Goal: Transaction & Acquisition: Purchase product/service

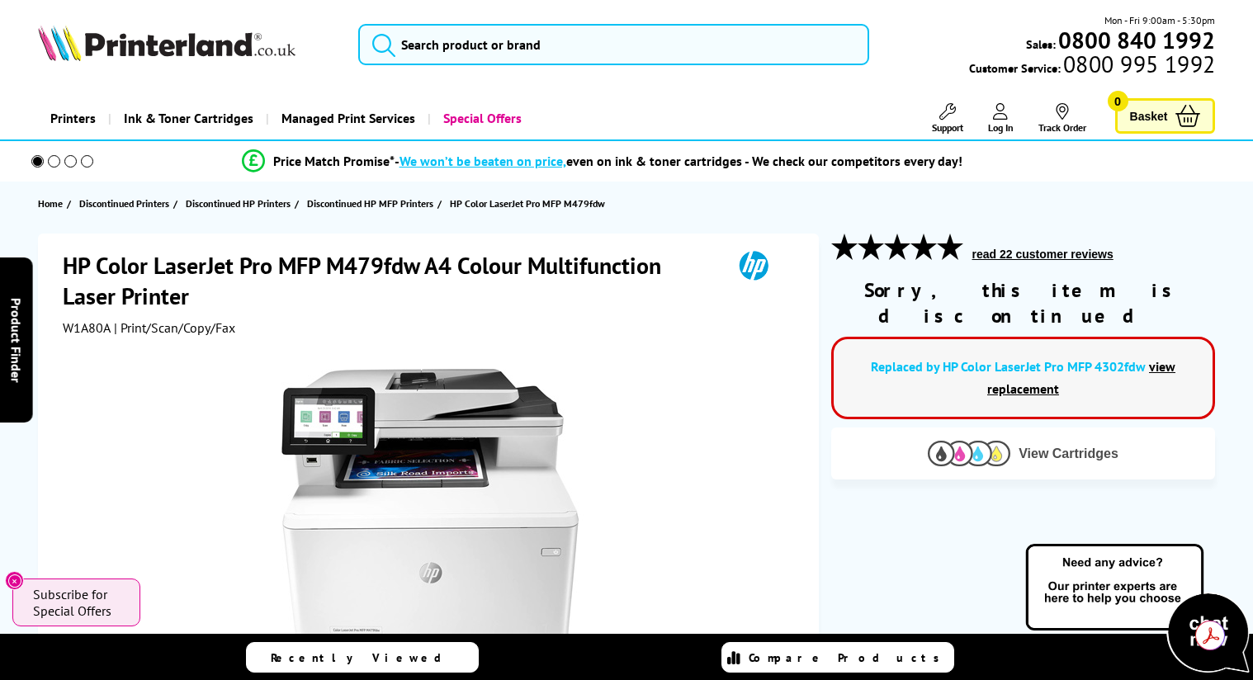
click at [952, 441] on img at bounding box center [969, 454] width 83 height 26
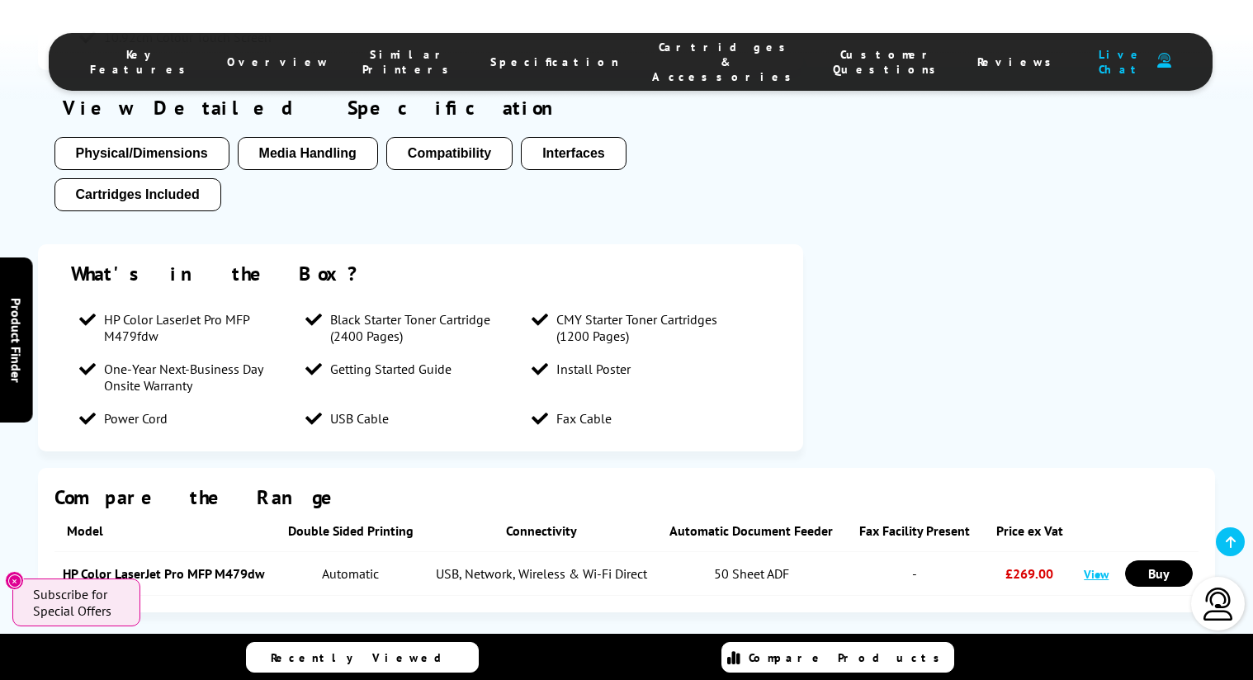
scroll to position [4493, 0]
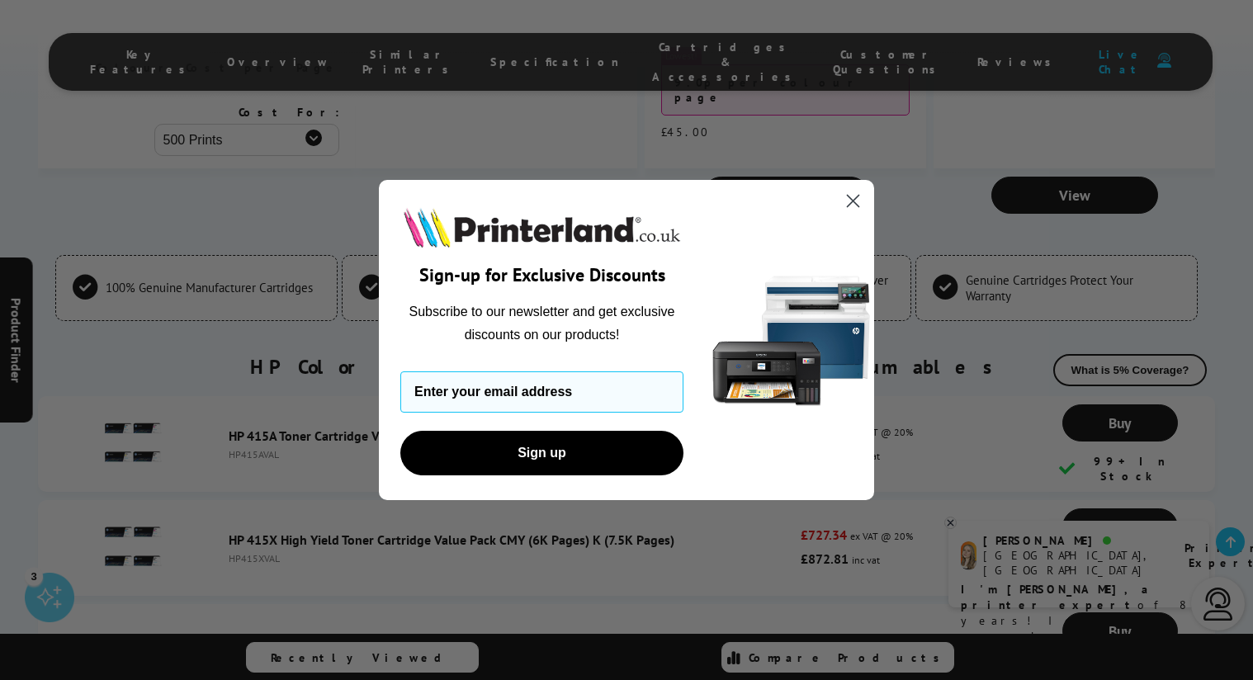
click at [855, 192] on circle "Close dialog" at bounding box center [852, 200] width 27 height 27
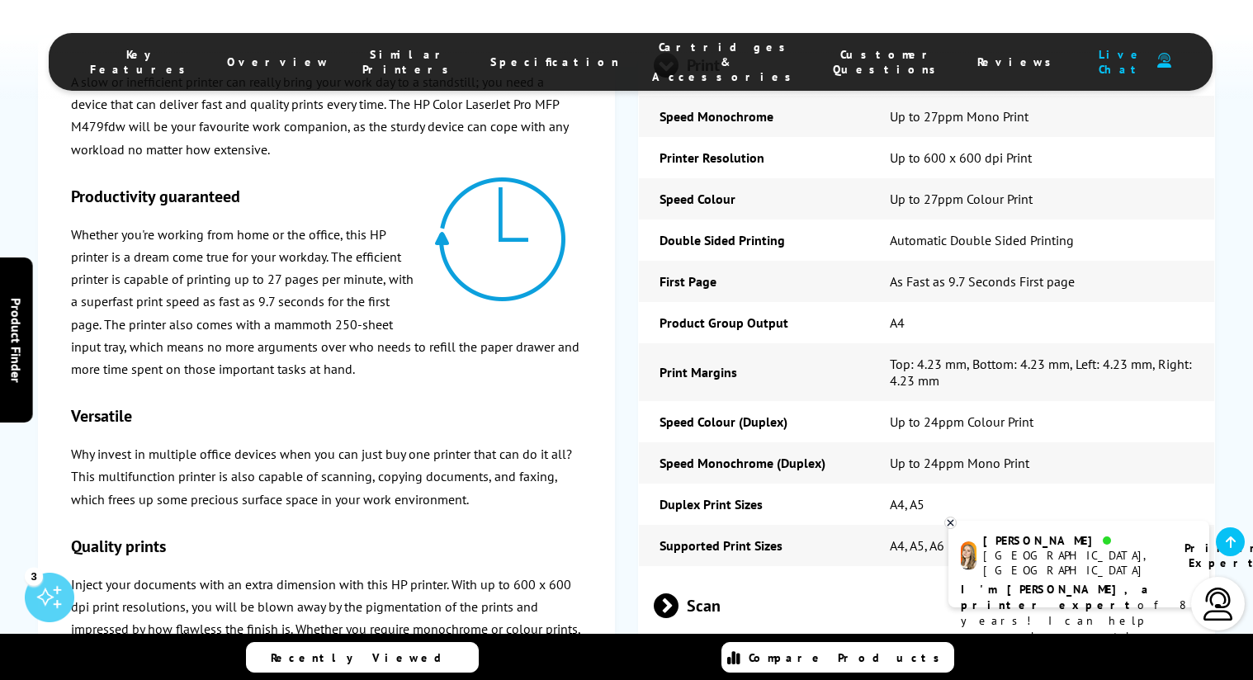
scroll to position [0, 0]
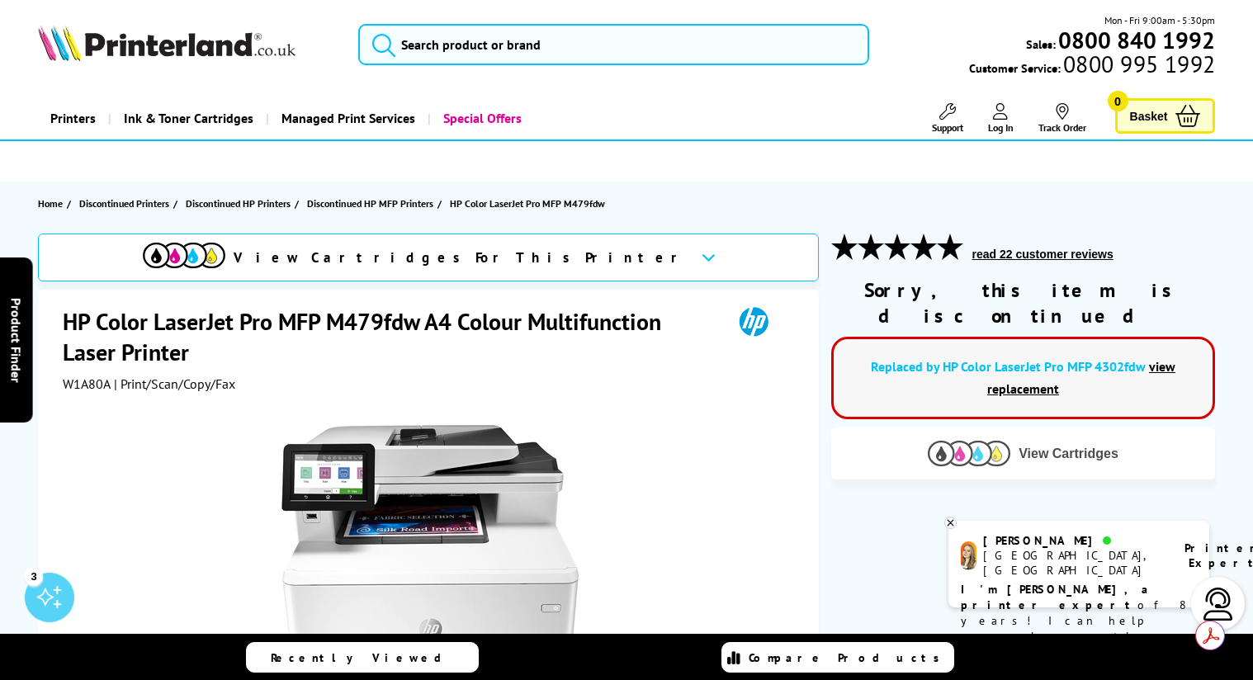
click at [975, 441] on img at bounding box center [969, 454] width 83 height 26
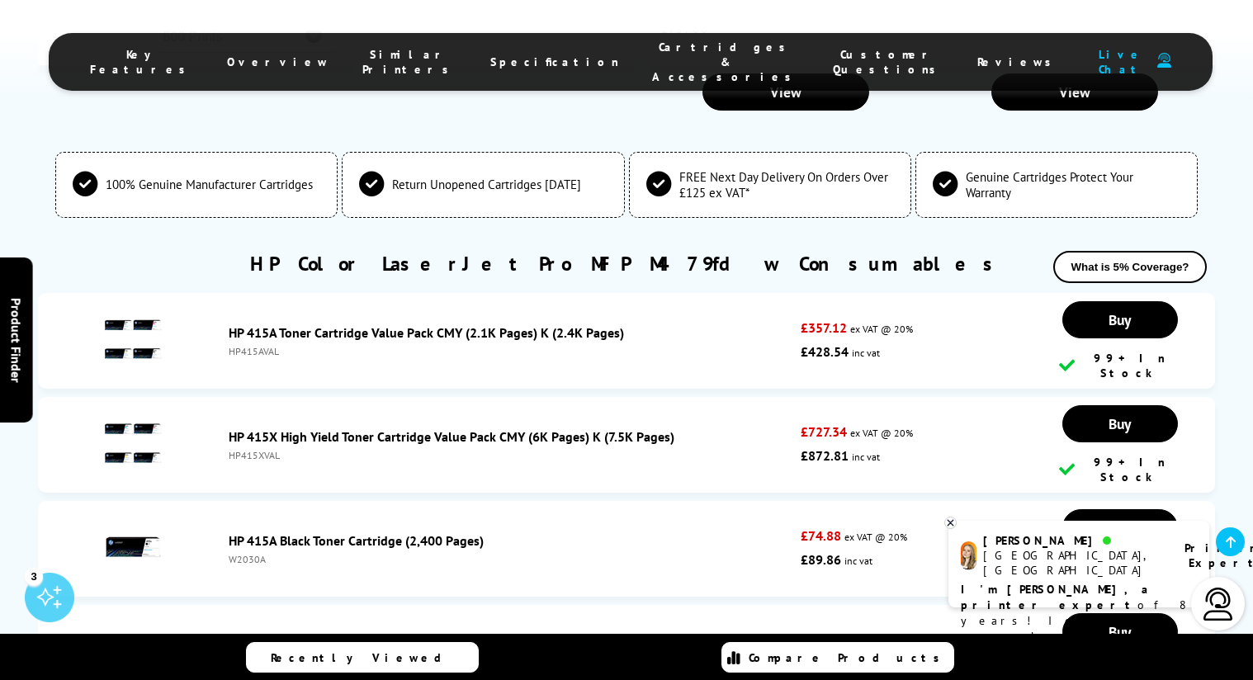
scroll to position [4632, 0]
